Goal: Communication & Community: Participate in discussion

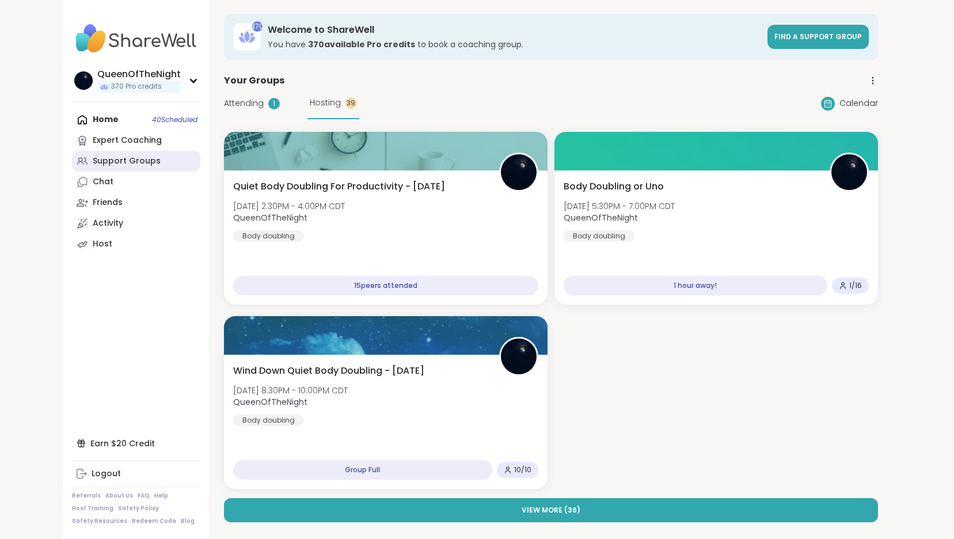
click at [118, 157] on div "Support Groups" at bounding box center [127, 161] width 68 height 12
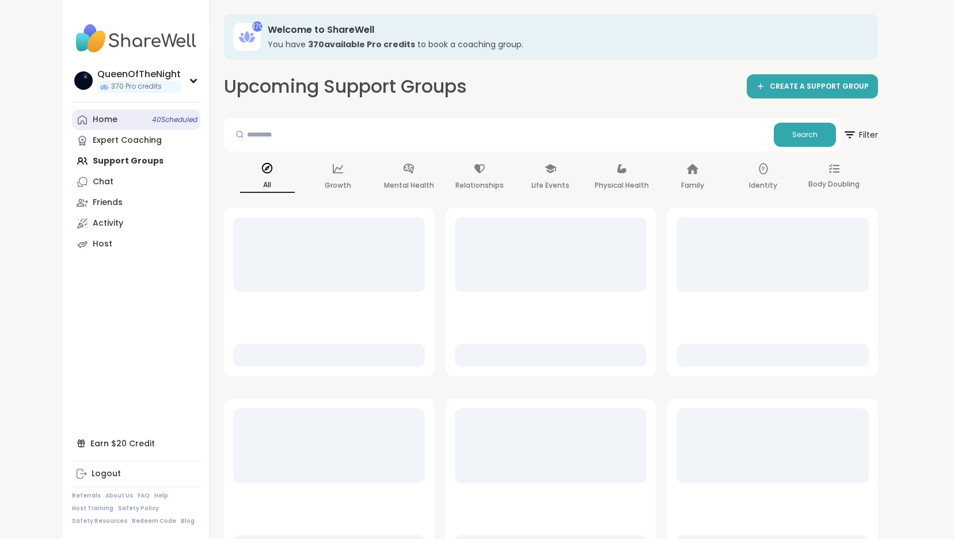
click at [137, 119] on link "Home 40 Scheduled" at bounding box center [136, 119] width 128 height 21
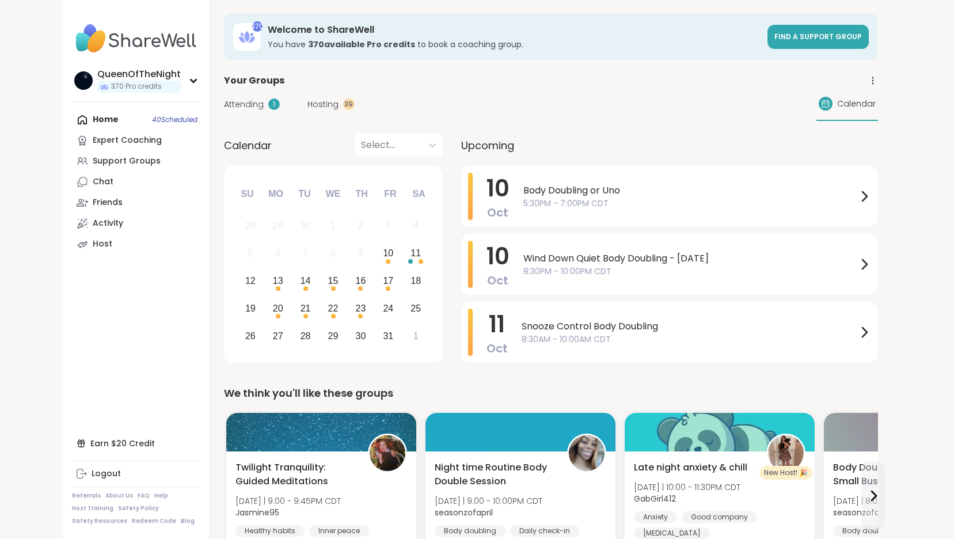
click at [329, 105] on span "Hosting" at bounding box center [322, 104] width 31 height 12
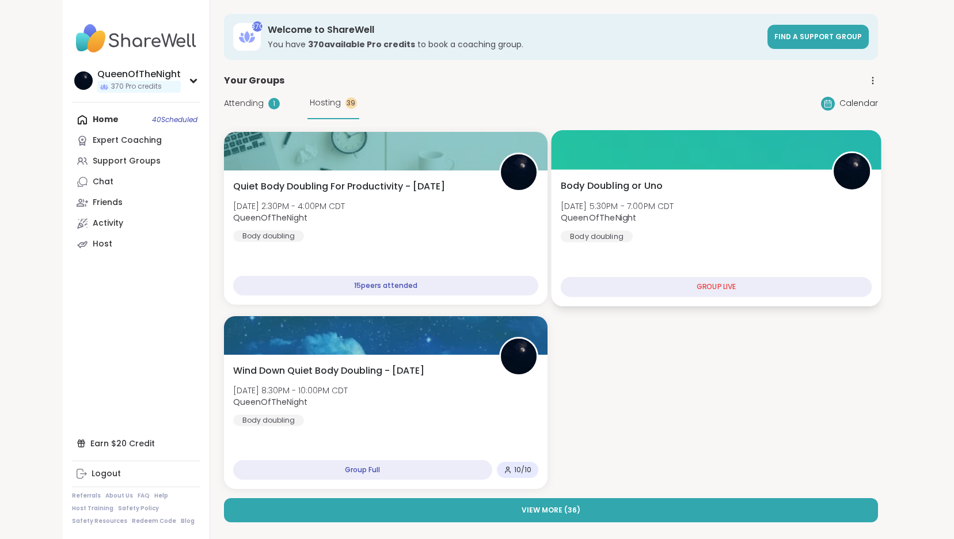
click at [660, 175] on div "Body Doubling or Uno [DATE] 5:30PM - 7:00PM CDT QueenOfTheNight Body doubling G…" at bounding box center [716, 237] width 330 height 137
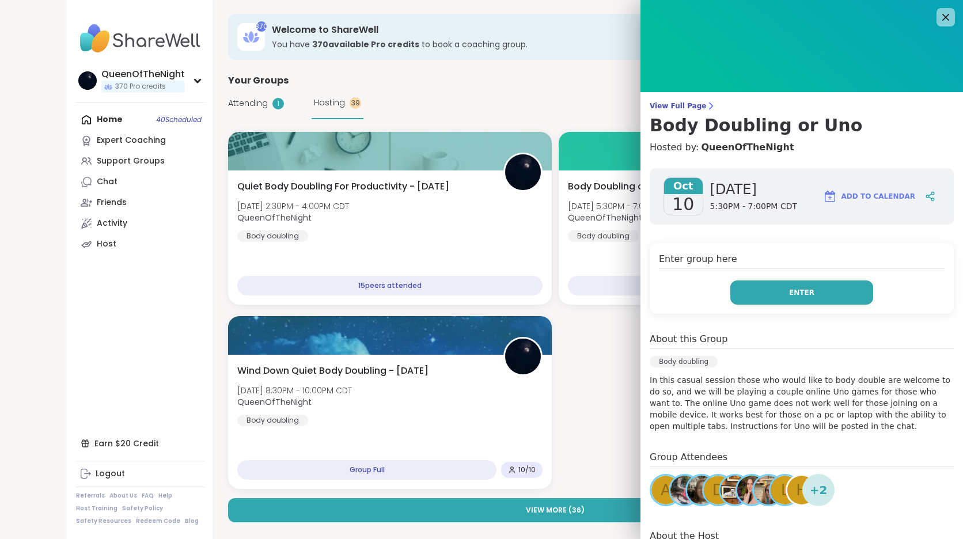
click at [775, 294] on button "Enter" at bounding box center [801, 292] width 143 height 24
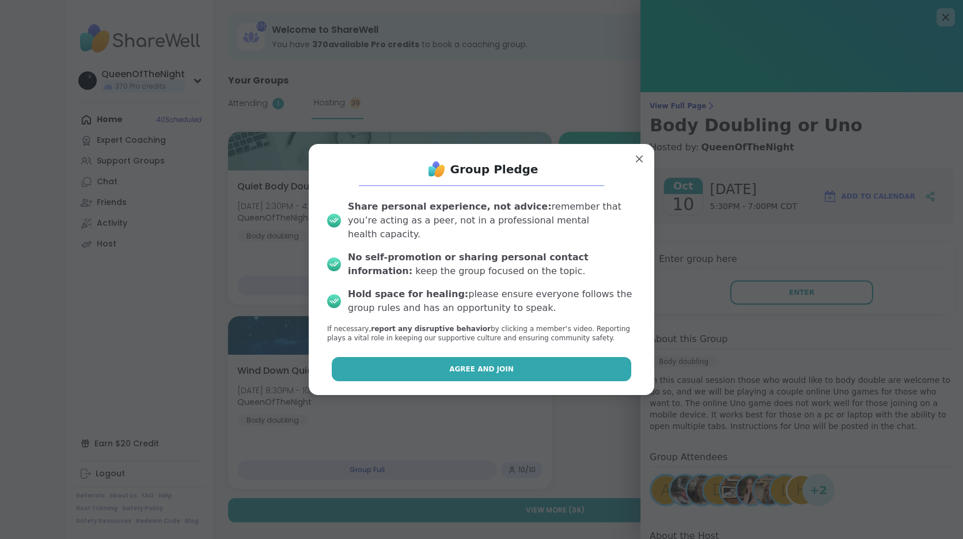
click at [491, 364] on span "Agree and Join" at bounding box center [481, 369] width 64 height 10
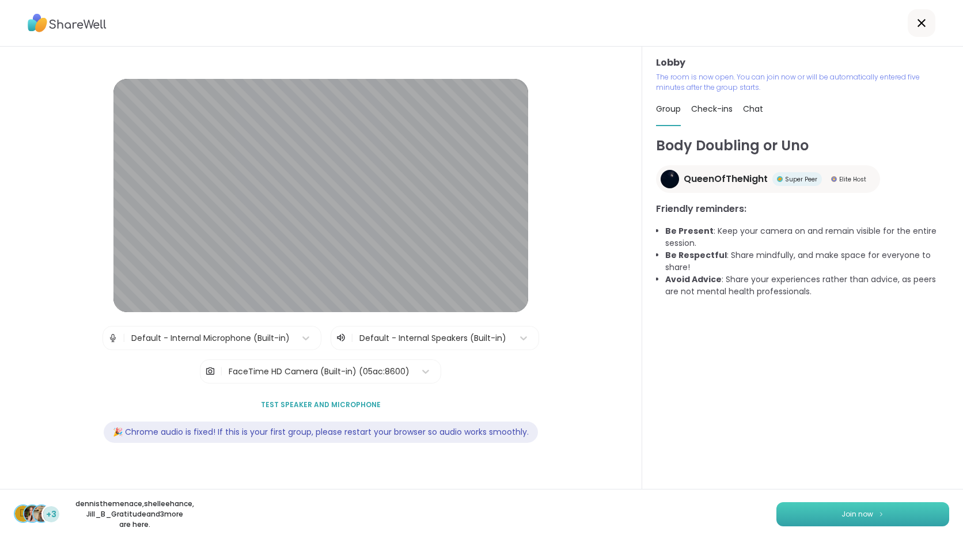
click at [856, 521] on button "Join now" at bounding box center [862, 514] width 173 height 24
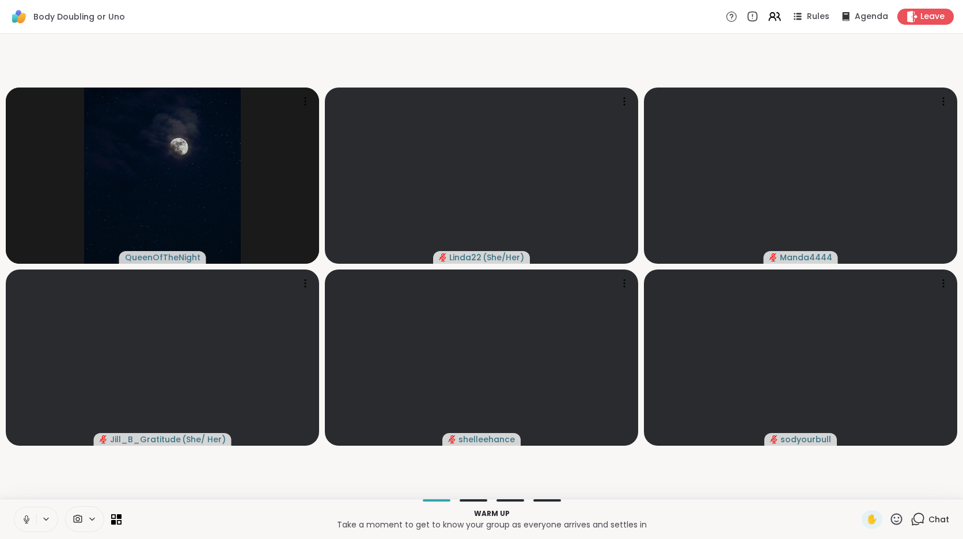
click at [32, 522] on button at bounding box center [25, 519] width 22 height 24
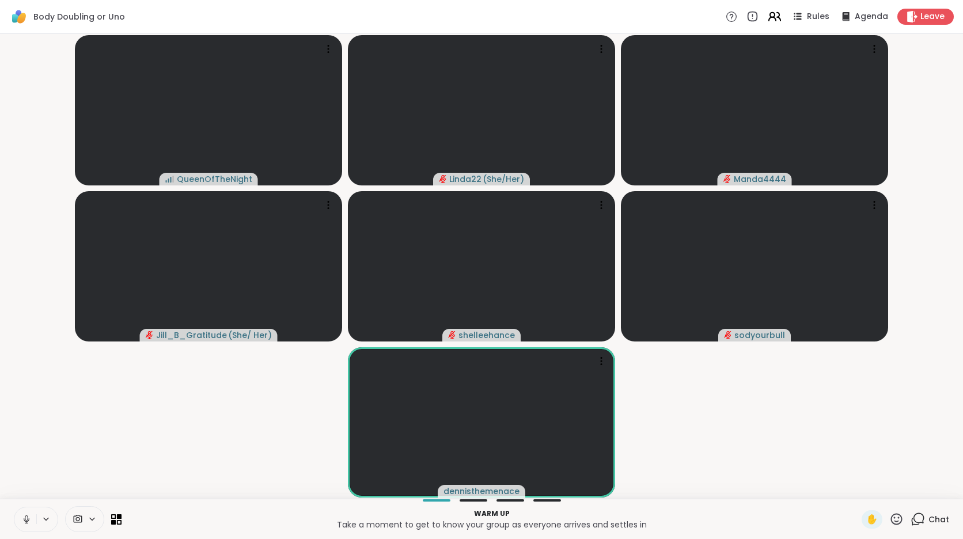
click at [777, 18] on icon at bounding box center [778, 17] width 3 height 8
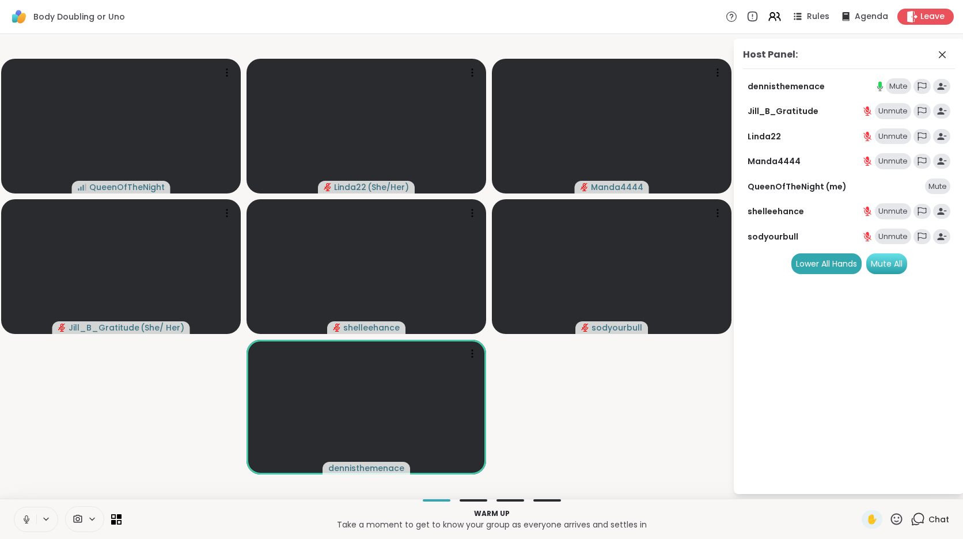
click at [894, 263] on div "Mute All" at bounding box center [886, 263] width 41 height 21
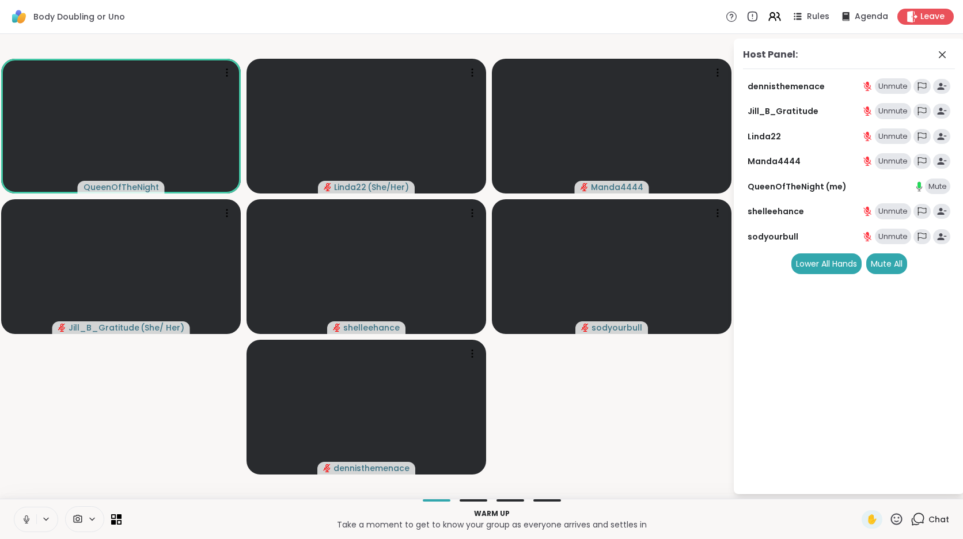
click at [29, 512] on button at bounding box center [25, 519] width 22 height 24
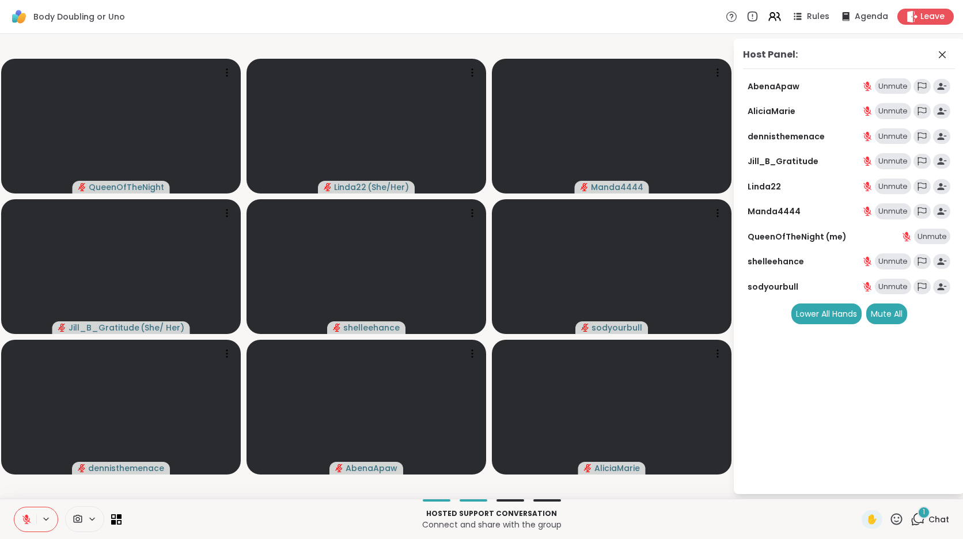
click at [26, 521] on icon at bounding box center [26, 519] width 8 height 8
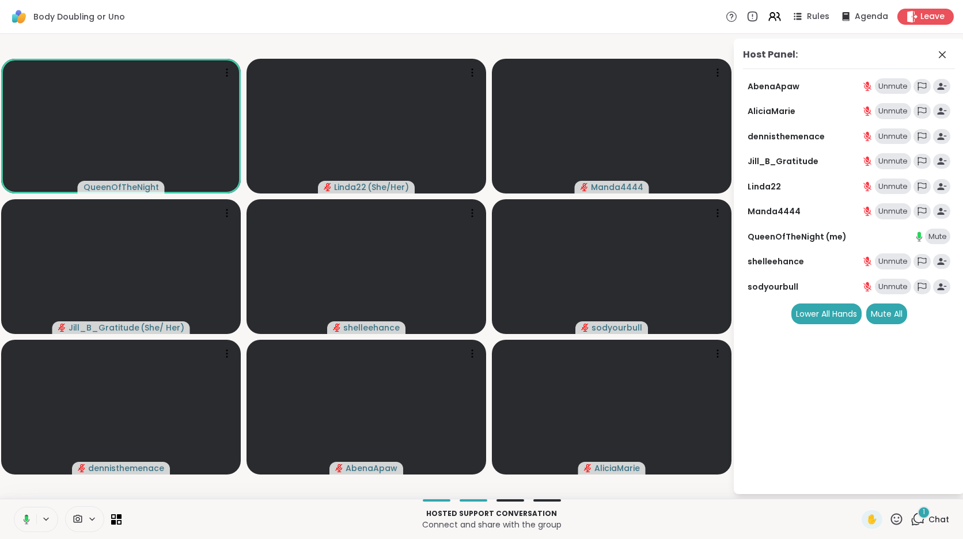
click at [900, 508] on div "Hosted support conversation Connect and share with the group ✋ 1 Chat" at bounding box center [481, 519] width 963 height 40
click at [928, 522] on span "Chat" at bounding box center [938, 520] width 21 height 12
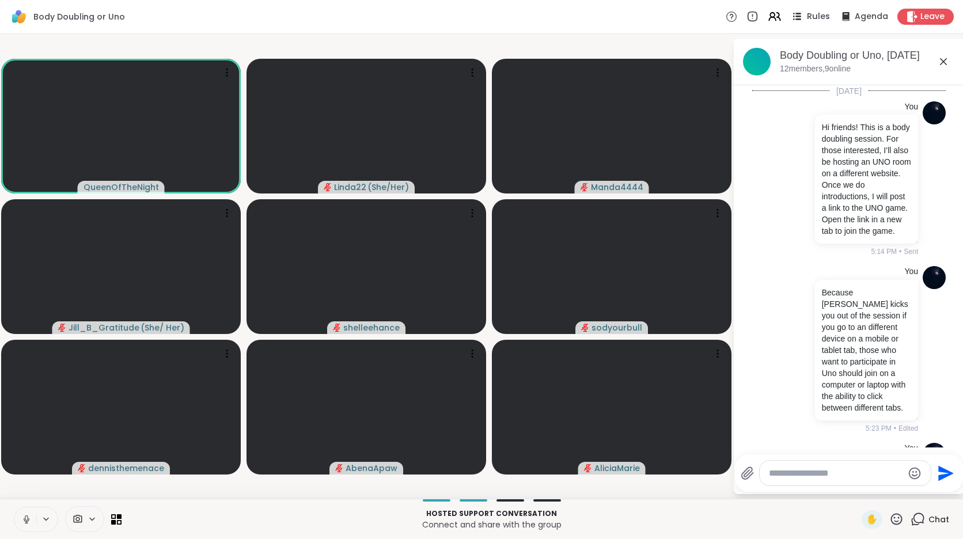
click at [807, 17] on span "Rules" at bounding box center [819, 17] width 24 height 12
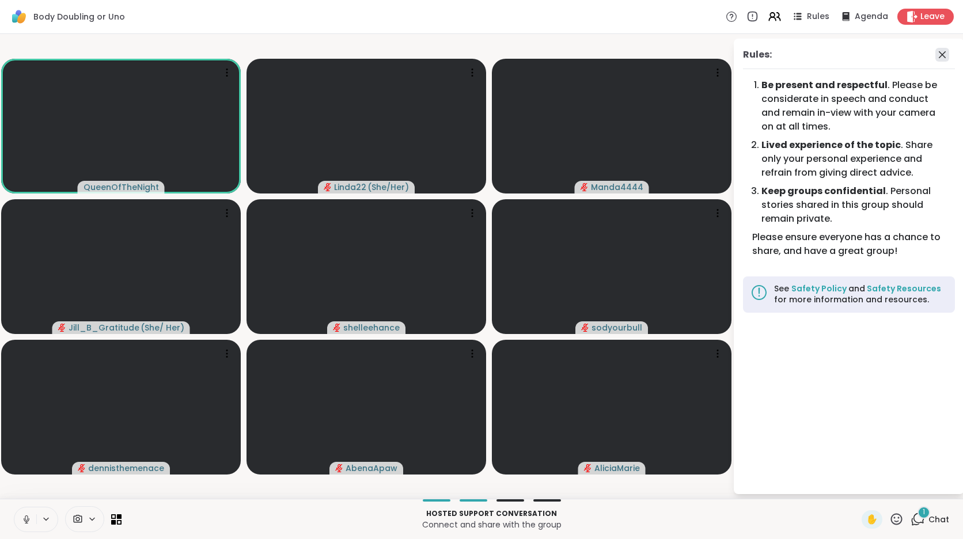
click at [943, 55] on icon at bounding box center [942, 54] width 7 height 7
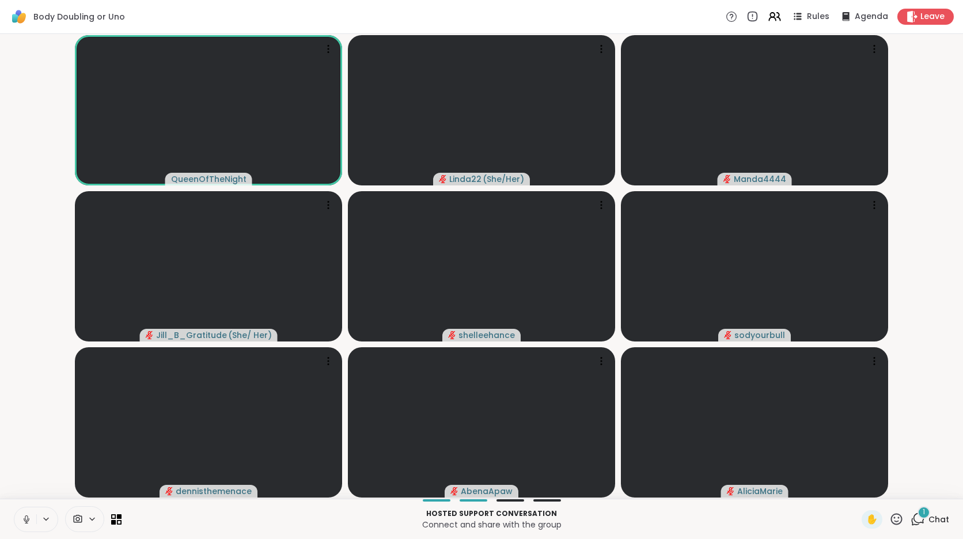
click at [917, 518] on div "1" at bounding box center [923, 512] width 13 height 13
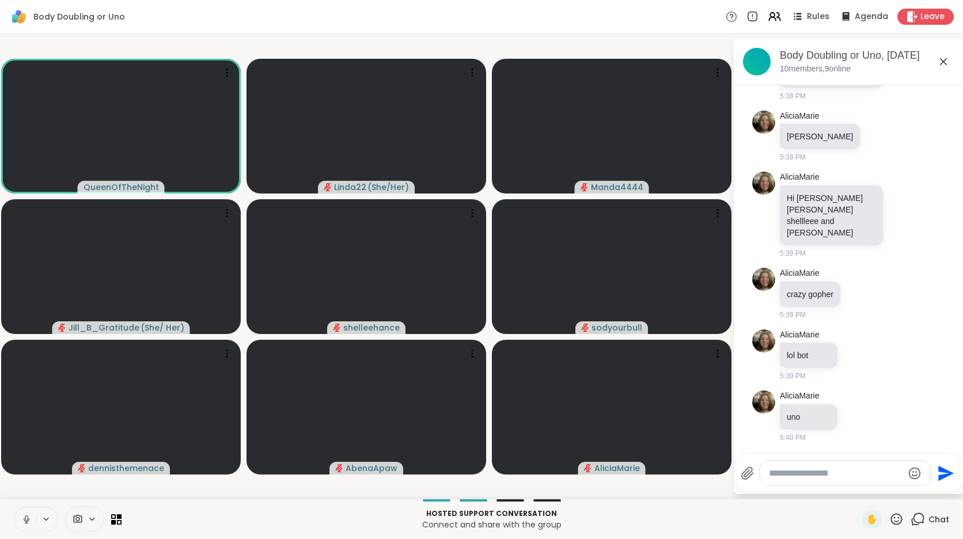
scroll to position [1973, 0]
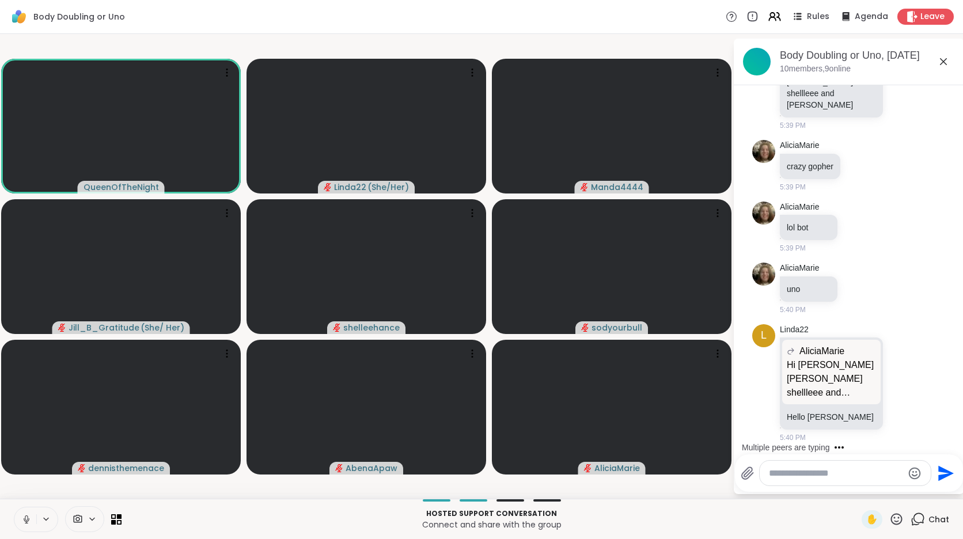
click at [805, 472] on textarea "Type your message" at bounding box center [836, 474] width 134 height 12
paste textarea "**********"
type textarea "**********"
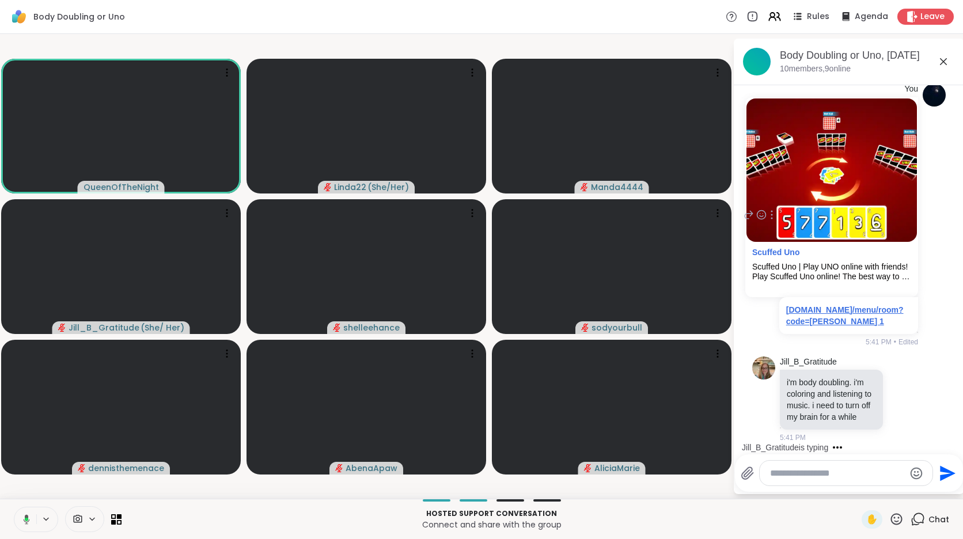
scroll to position [2353, 0]
click at [898, 394] on icon at bounding box center [903, 399] width 10 height 12
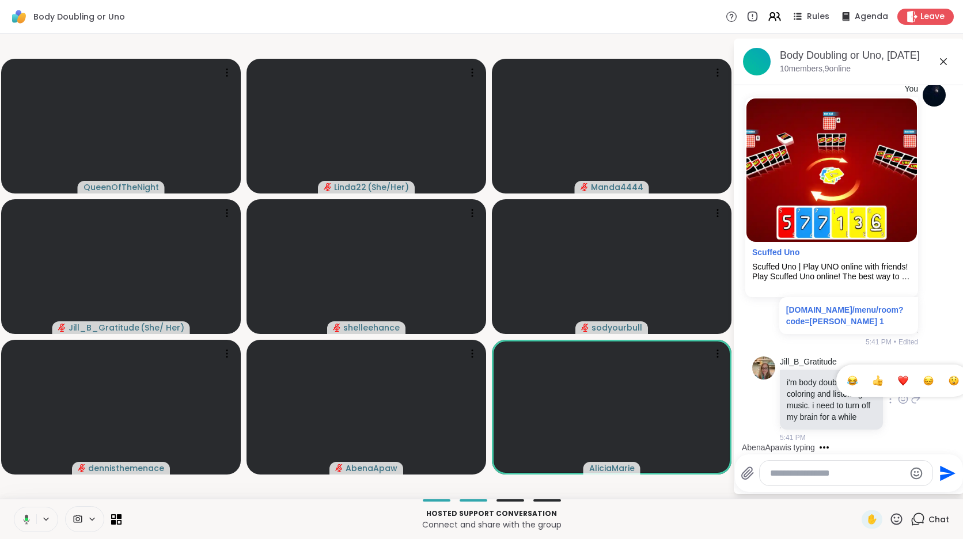
click at [898, 378] on div "Select Reaction: Heart" at bounding box center [903, 380] width 10 height 10
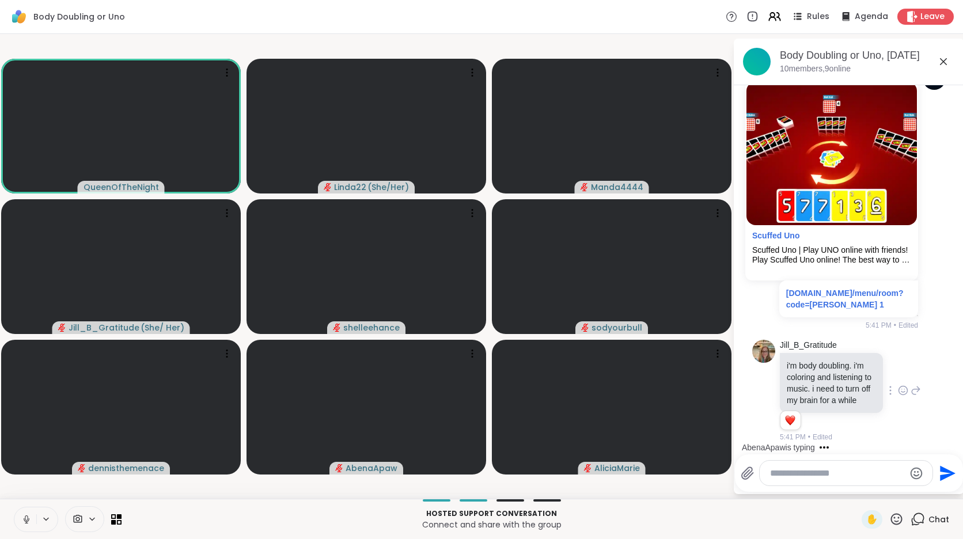
scroll to position [2312, 0]
click at [22, 517] on icon at bounding box center [26, 519] width 10 height 10
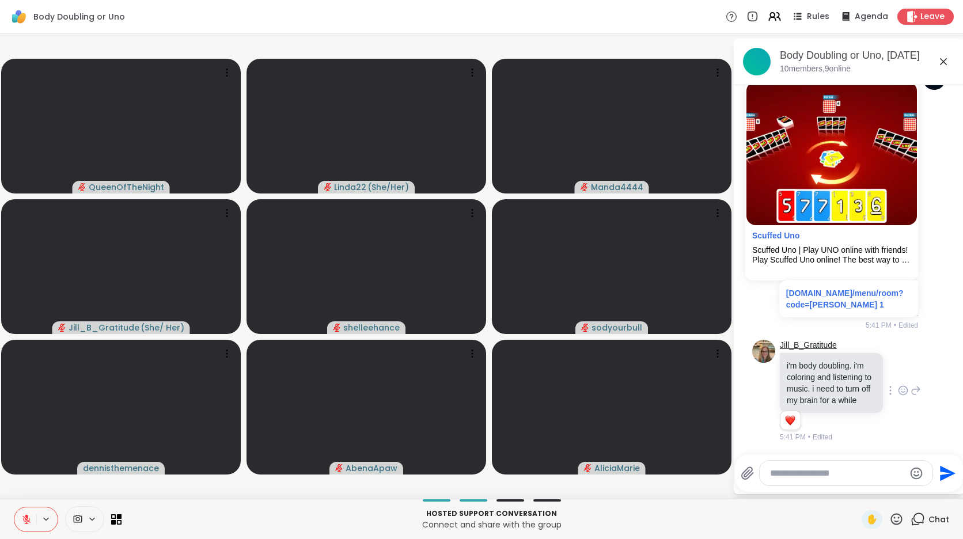
scroll to position [2370, 0]
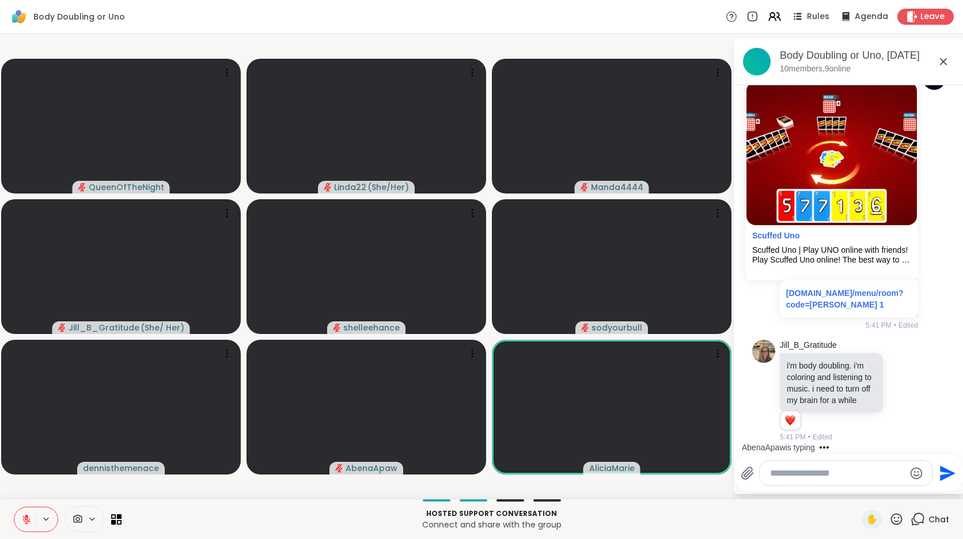
click at [26, 519] on icon at bounding box center [26, 519] width 8 height 8
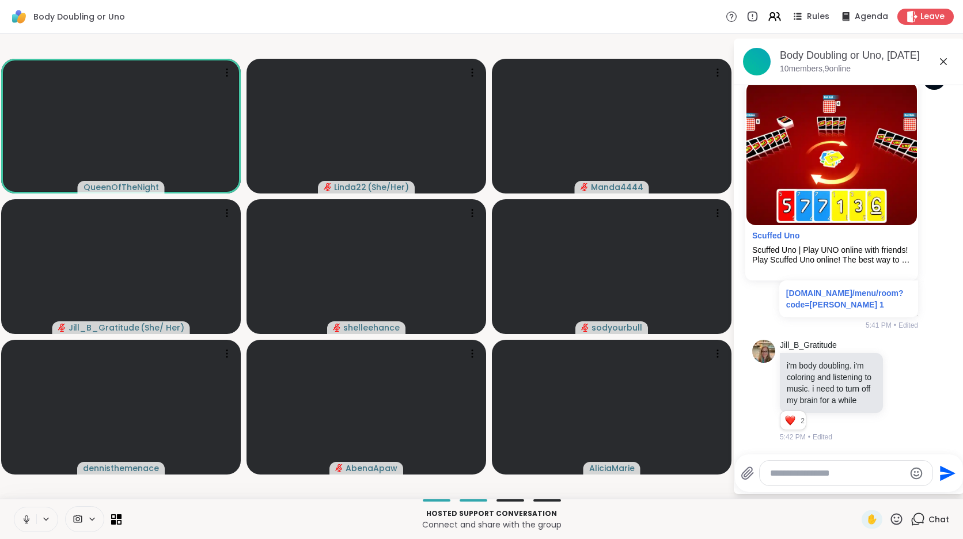
click at [26, 519] on icon at bounding box center [26, 519] width 10 height 10
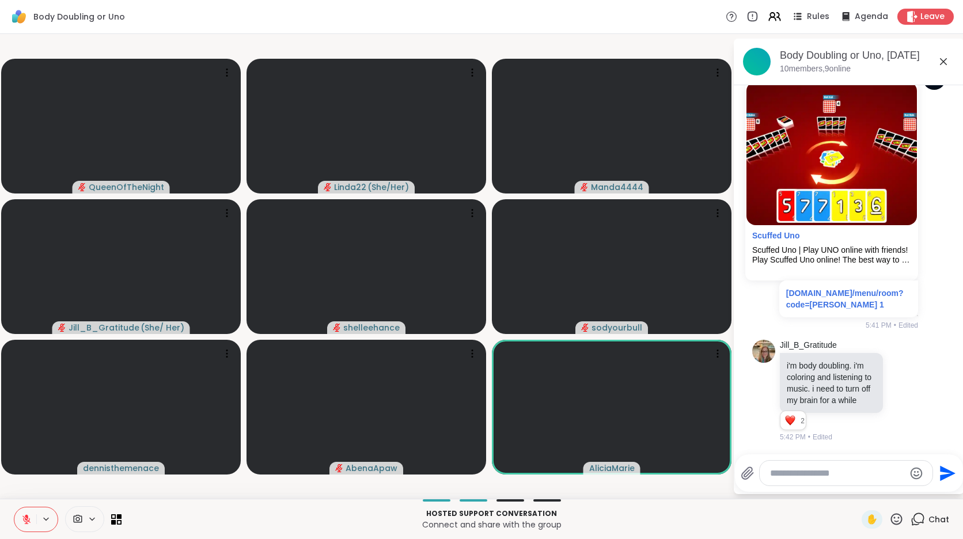
click at [26, 519] on icon at bounding box center [26, 519] width 8 height 8
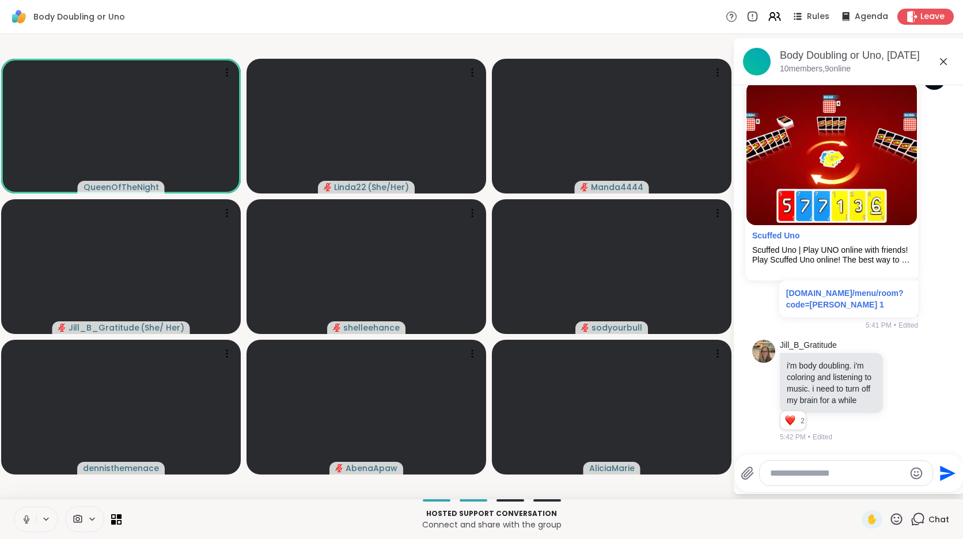
click at [26, 519] on icon at bounding box center [26, 519] width 10 height 10
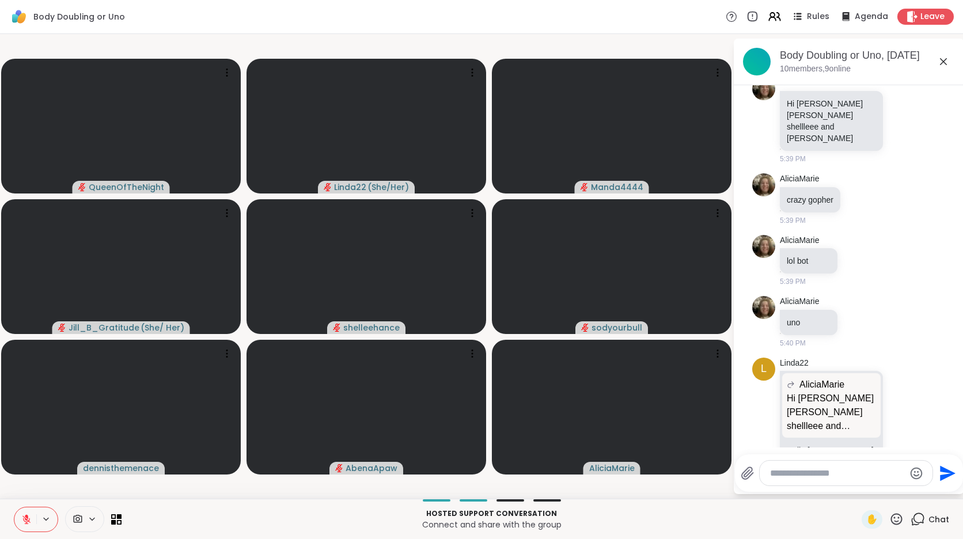
scroll to position [1708, 0]
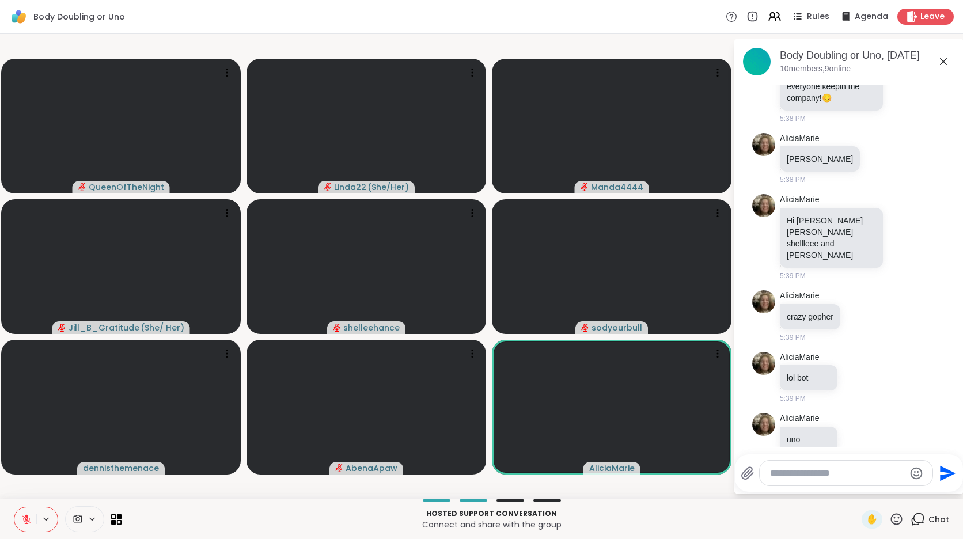
click at [25, 518] on icon at bounding box center [26, 519] width 8 height 8
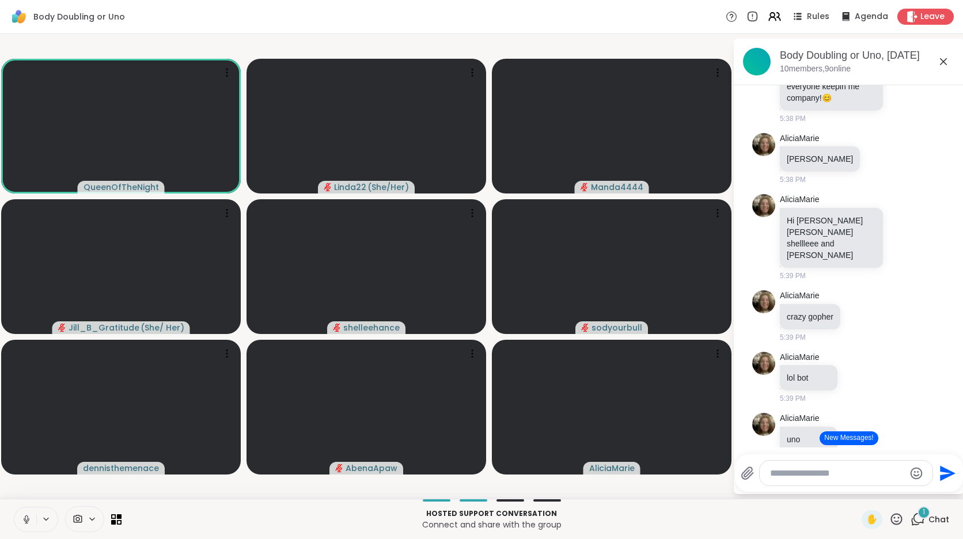
click at [25, 526] on button at bounding box center [25, 519] width 22 height 24
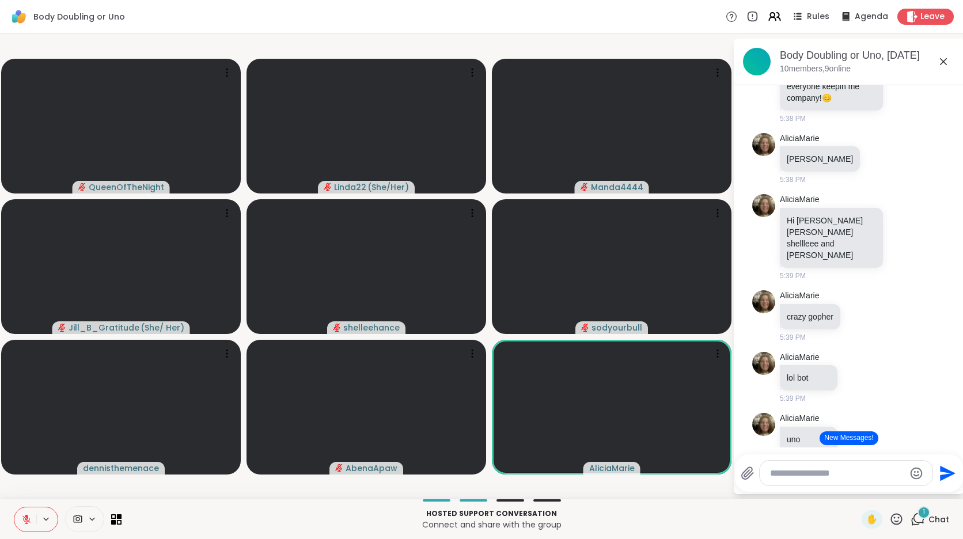
click at [837, 440] on button "New Messages!" at bounding box center [848, 438] width 58 height 14
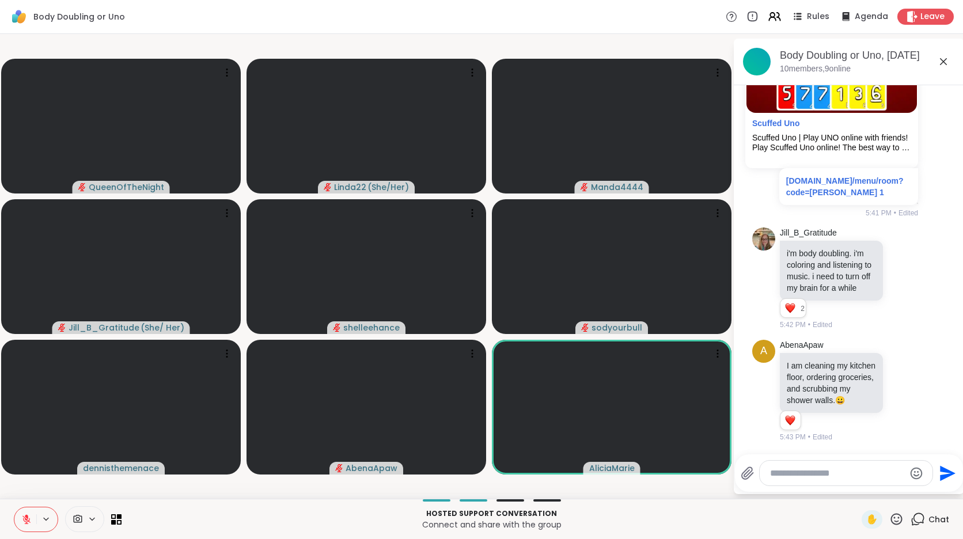
scroll to position [2494, 0]
click at [898, 385] on icon at bounding box center [903, 391] width 10 height 12
click at [898, 370] on div "Select Reaction: Heart" at bounding box center [903, 372] width 10 height 10
click at [910, 385] on icon at bounding box center [915, 391] width 10 height 14
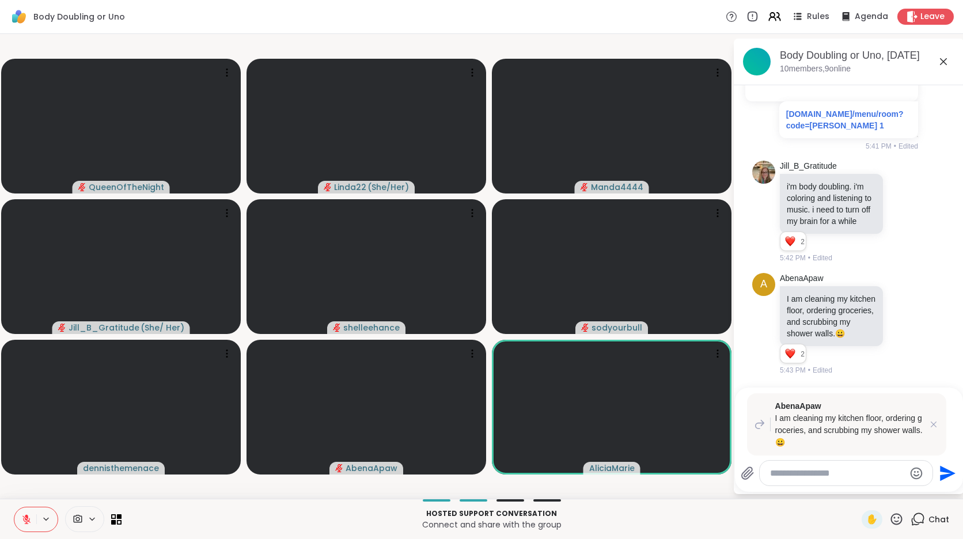
click at [20, 523] on button at bounding box center [25, 519] width 22 height 24
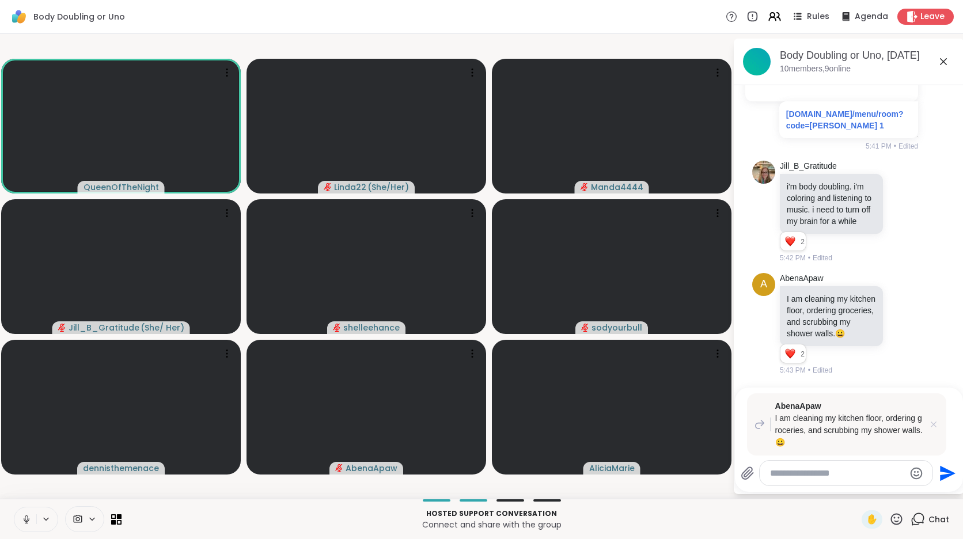
click at [937, 426] on icon at bounding box center [934, 425] width 12 height 12
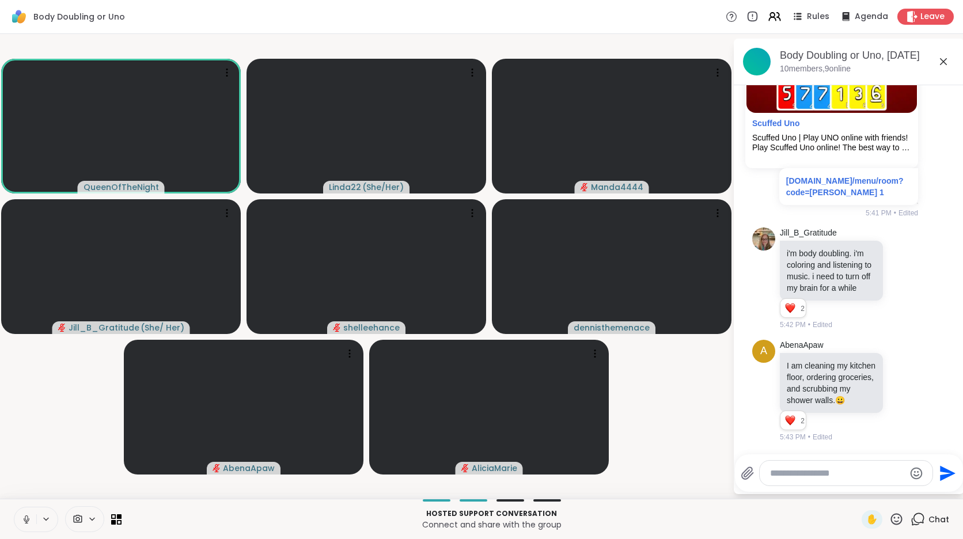
click at [799, 470] on textarea "Type your message" at bounding box center [837, 474] width 134 height 12
paste textarea "**********"
type textarea "**********"
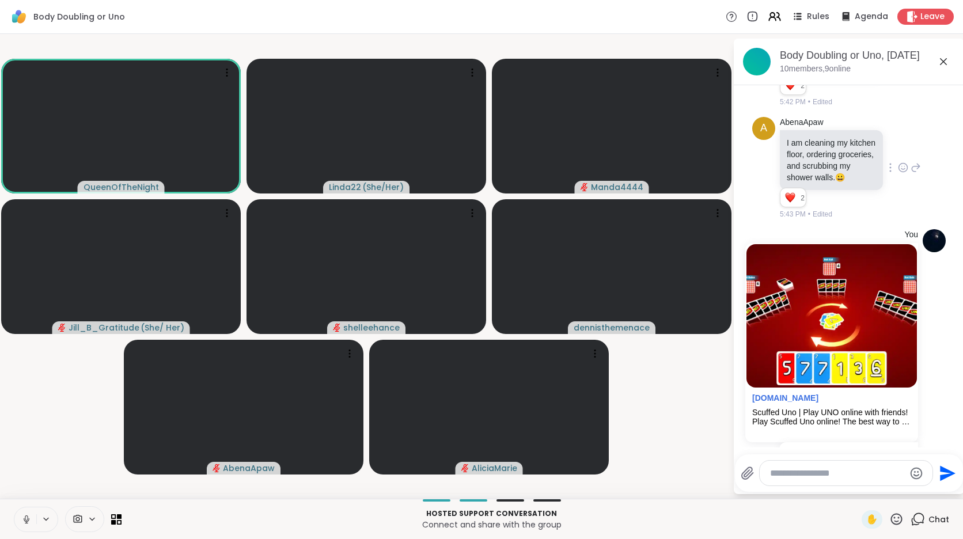
scroll to position [2766, 0]
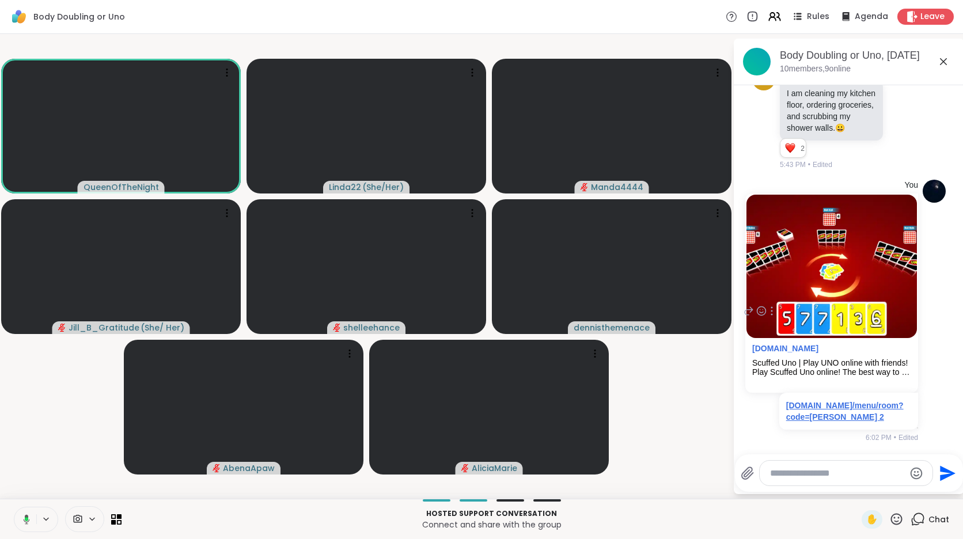
click at [823, 420] on link "[DOMAIN_NAME]/menu/room?code=[PERSON_NAME] 2" at bounding box center [844, 411] width 117 height 21
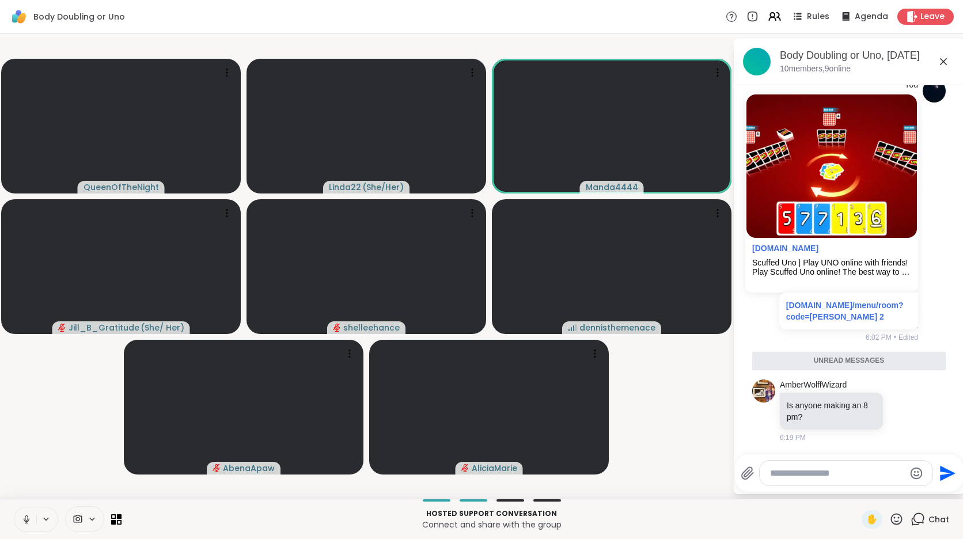
scroll to position [2867, 0]
click at [705, 427] on video-player-container "QueenOfTheNight Linda22 ( She/Her ) Manda4444 Jill_B_Gratitude ( She/ Her ) she…" at bounding box center [366, 266] width 719 height 455
click at [910, 411] on icon at bounding box center [915, 411] width 10 height 14
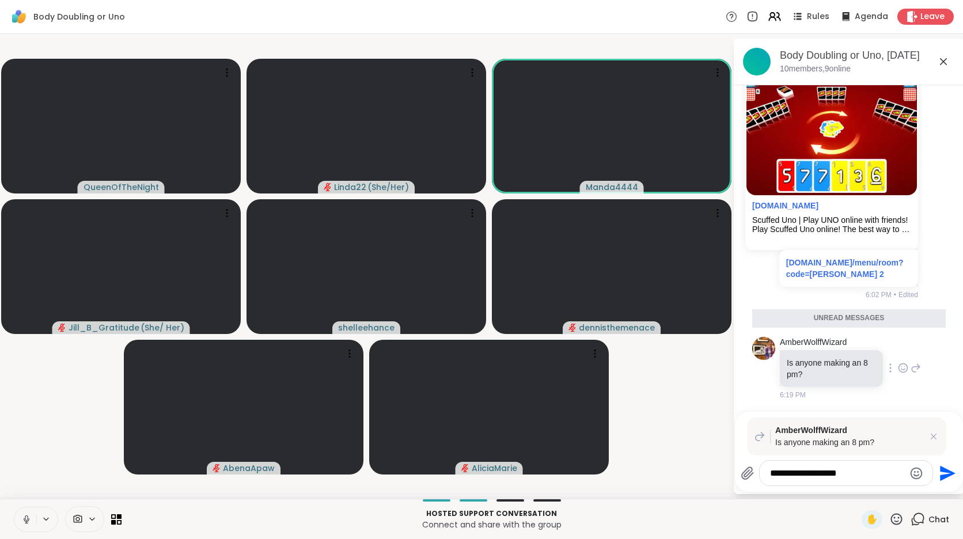
type textarea "**********"
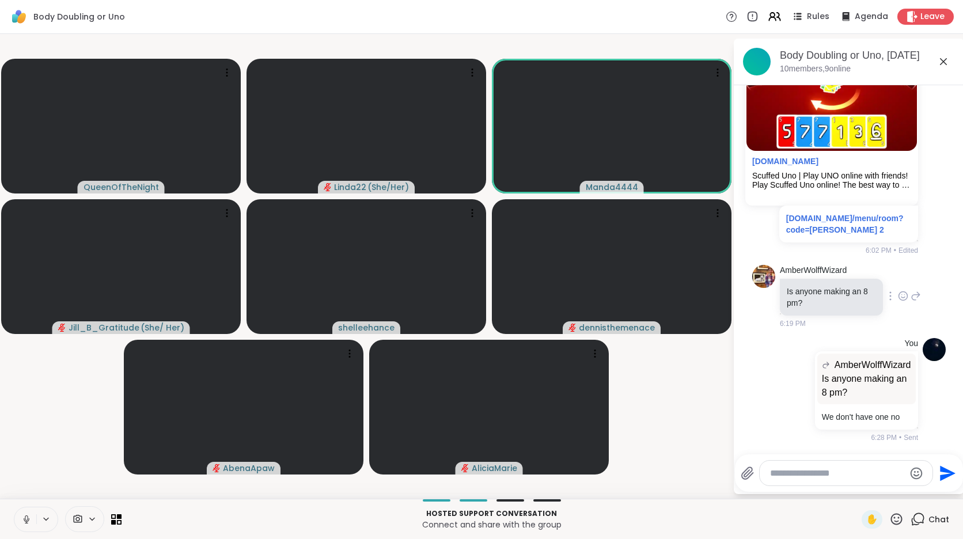
scroll to position [2953, 0]
click at [675, 412] on video-player-container "QueenOfTheNight Linda22 ( She/Her ) Manda4444 Jill_B_Gratitude ( She/ Her ) she…" at bounding box center [366, 266] width 719 height 455
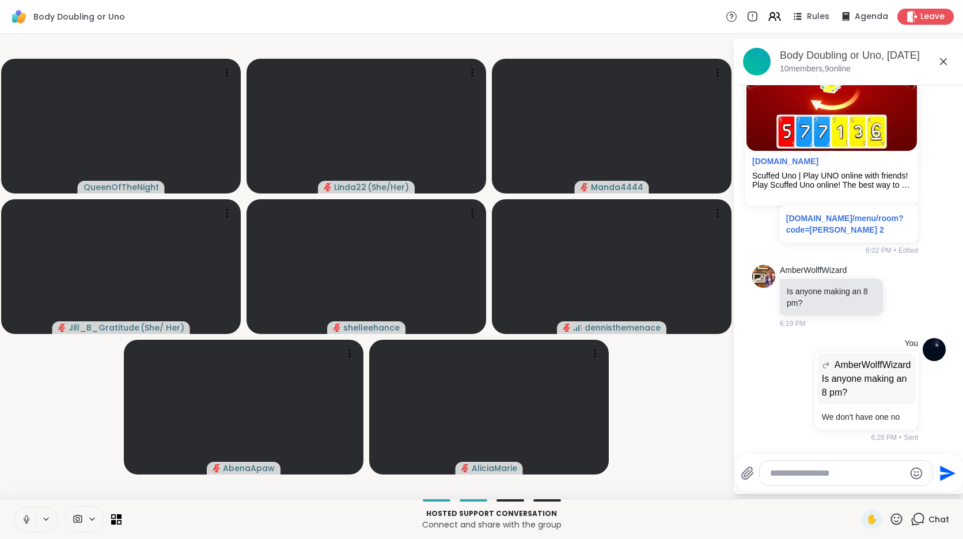
click at [659, 443] on video-player-container "QueenOfTheNight Linda22 ( She/Her ) Manda4444 Jill_B_Gratitude ( She/ Her ) she…" at bounding box center [366, 266] width 719 height 455
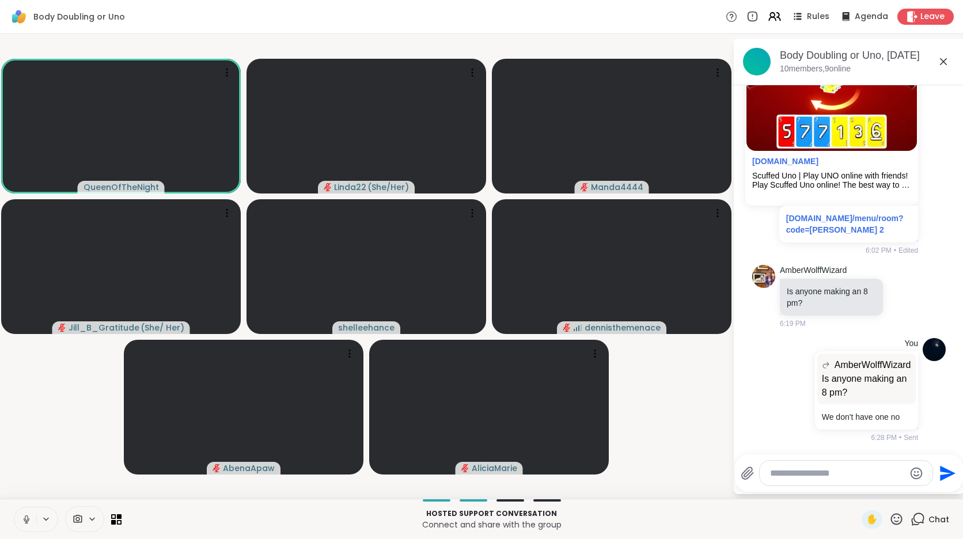
click at [40, 445] on video-player-container "QueenOfTheNight Linda22 ( She/Her ) Manda4444 Jill_B_Gratitude ( She/ Her ) she…" at bounding box center [366, 266] width 719 height 455
click at [22, 523] on icon at bounding box center [26, 519] width 10 height 10
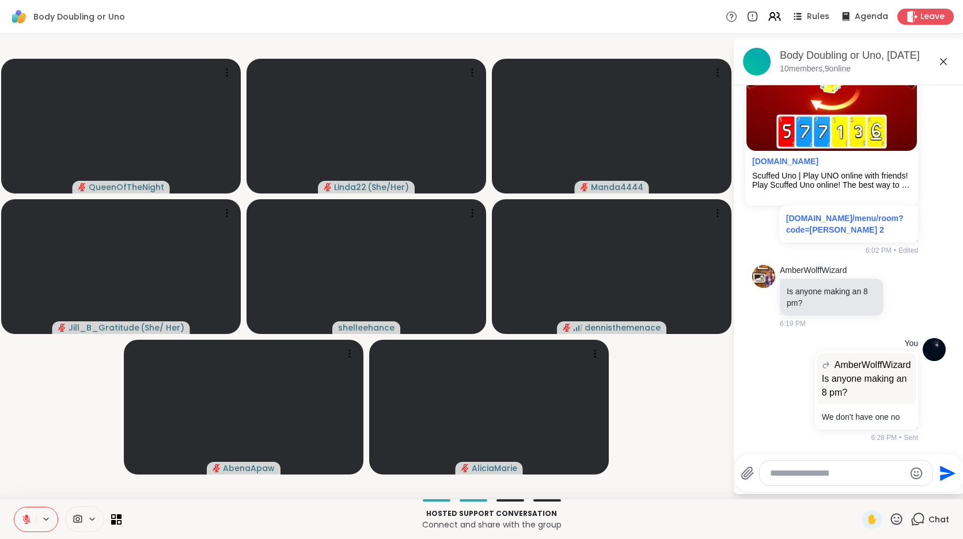
click at [39, 464] on video-player-container "QueenOfTheNight Linda22 ( She/Her ) Manda4444 Jill_B_Gratitude ( She/ Her ) she…" at bounding box center [366, 266] width 719 height 455
click at [26, 519] on icon at bounding box center [26, 519] width 8 height 8
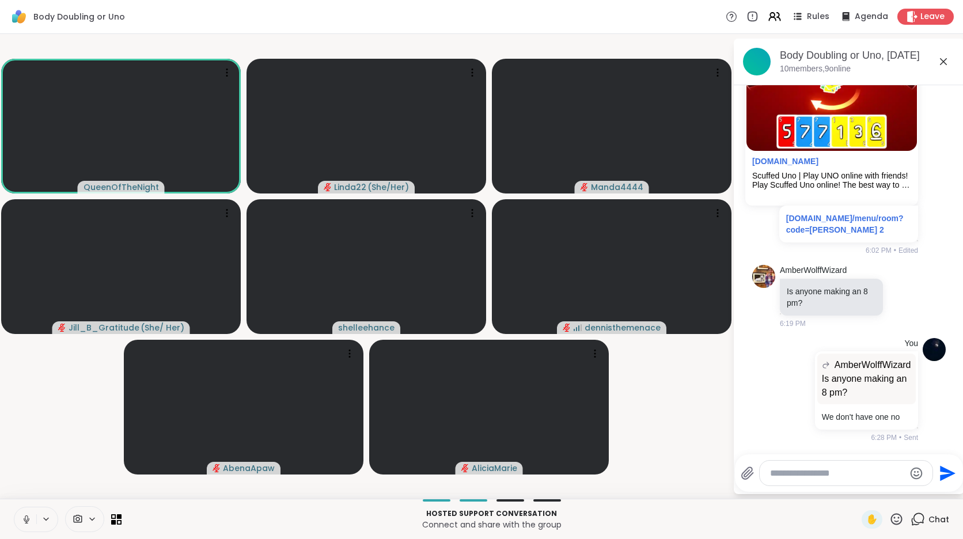
click at [26, 519] on icon at bounding box center [26, 517] width 3 height 5
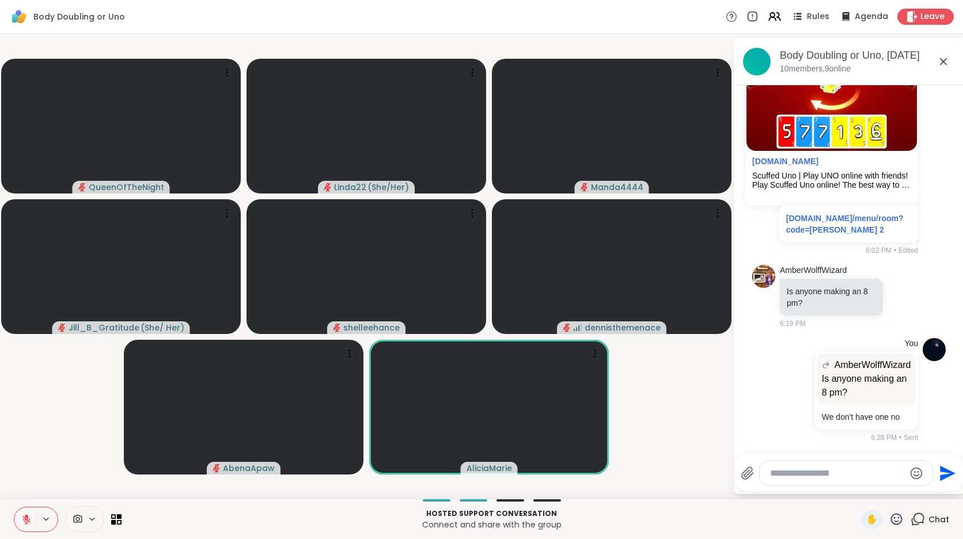
click at [28, 521] on icon at bounding box center [26, 519] width 8 height 8
click at [28, 521] on icon at bounding box center [27, 519] width 6 height 3
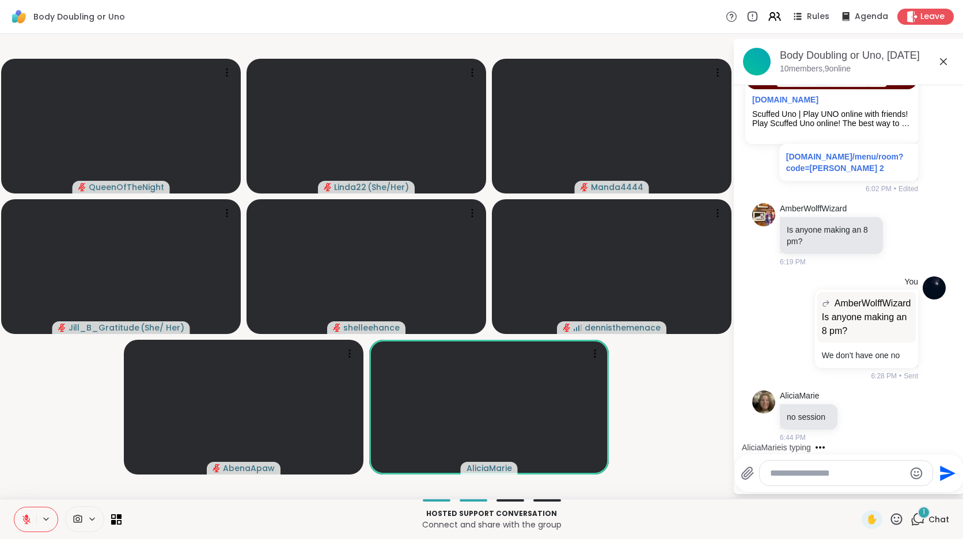
scroll to position [3015, 0]
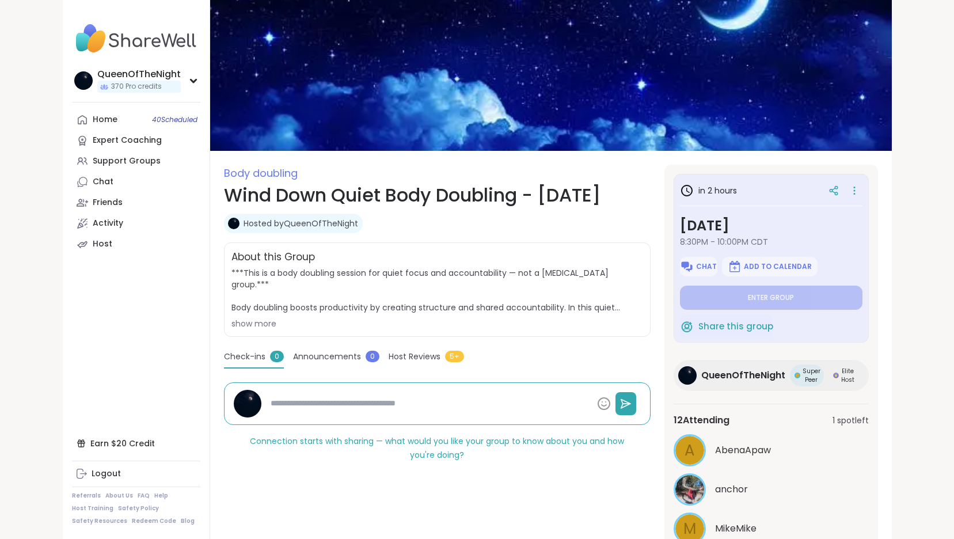
type textarea "*"
